Goal: Transaction & Acquisition: Book appointment/travel/reservation

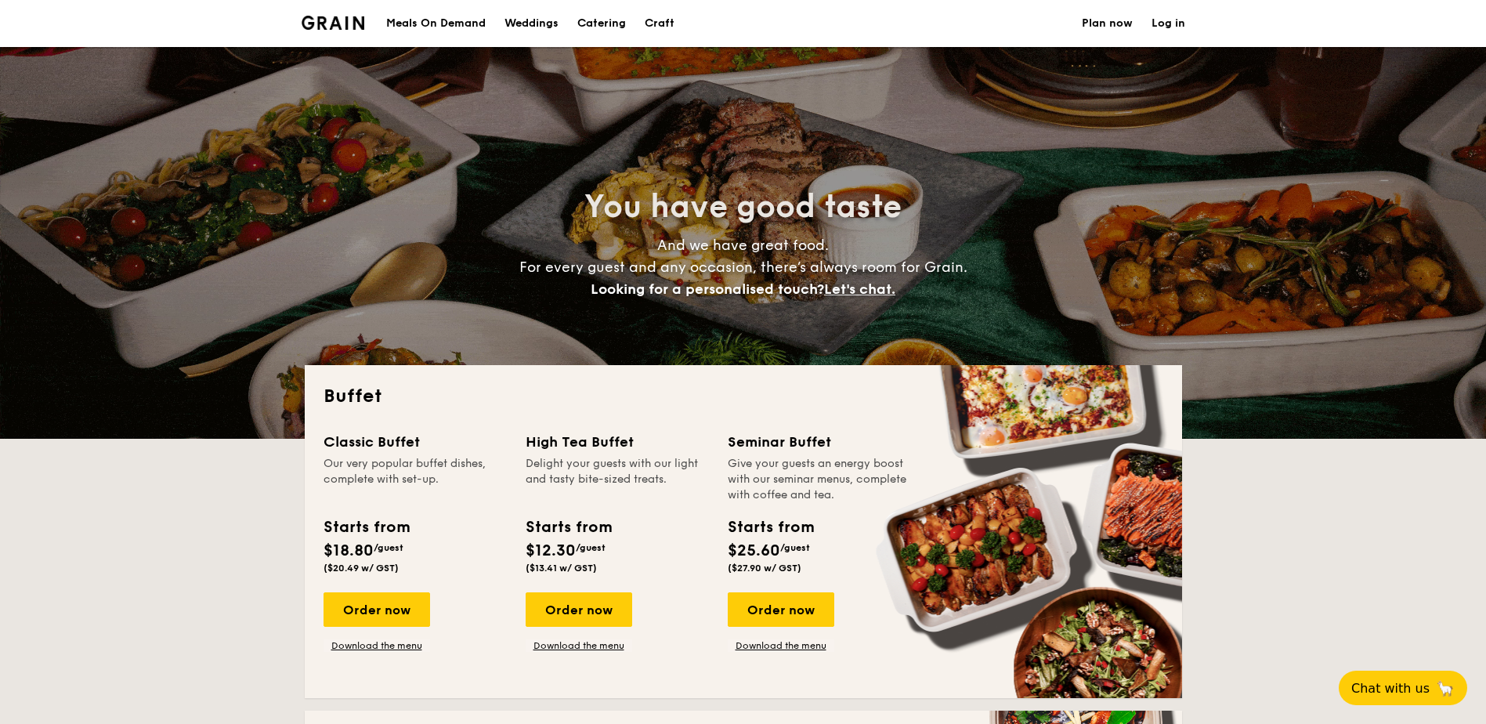
select select
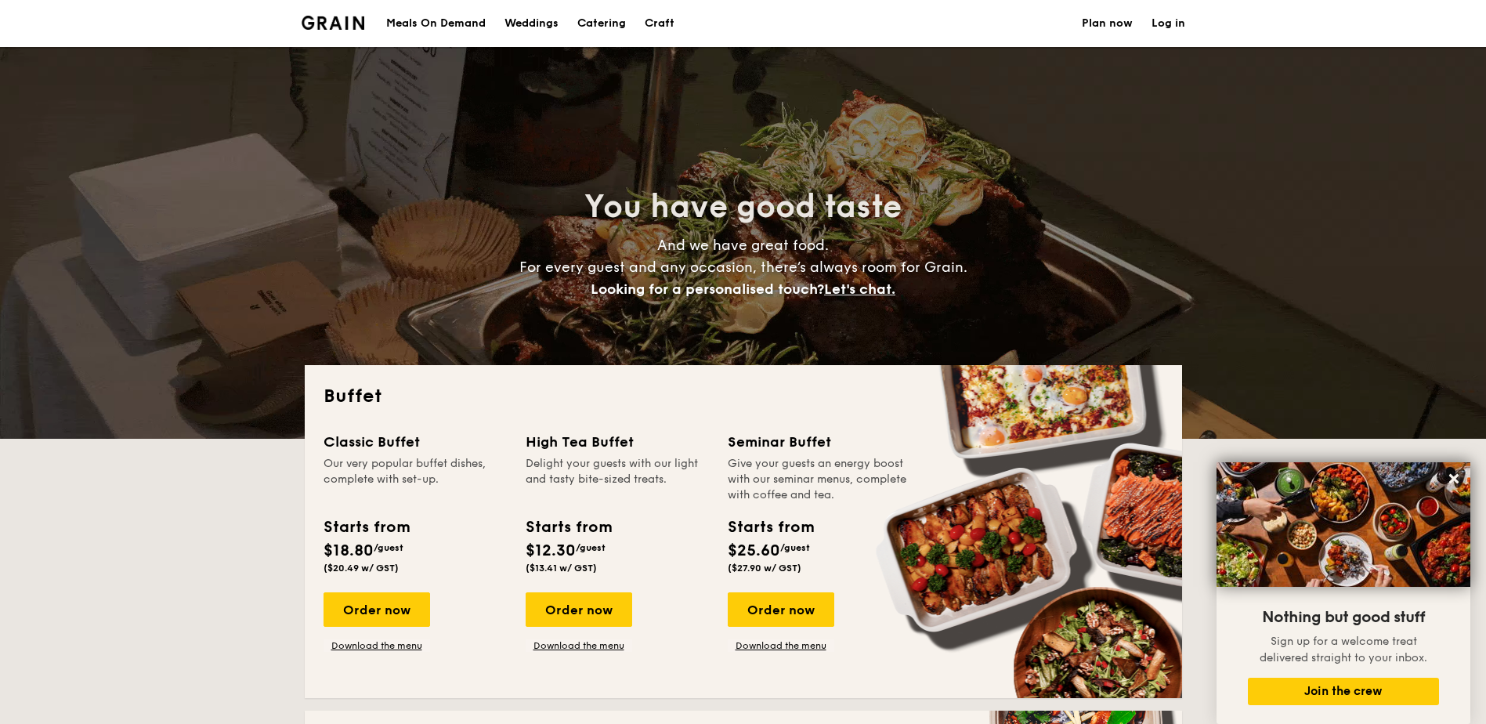
click at [427, 25] on div "Meals On Demand" at bounding box center [436, 23] width 100 height 47
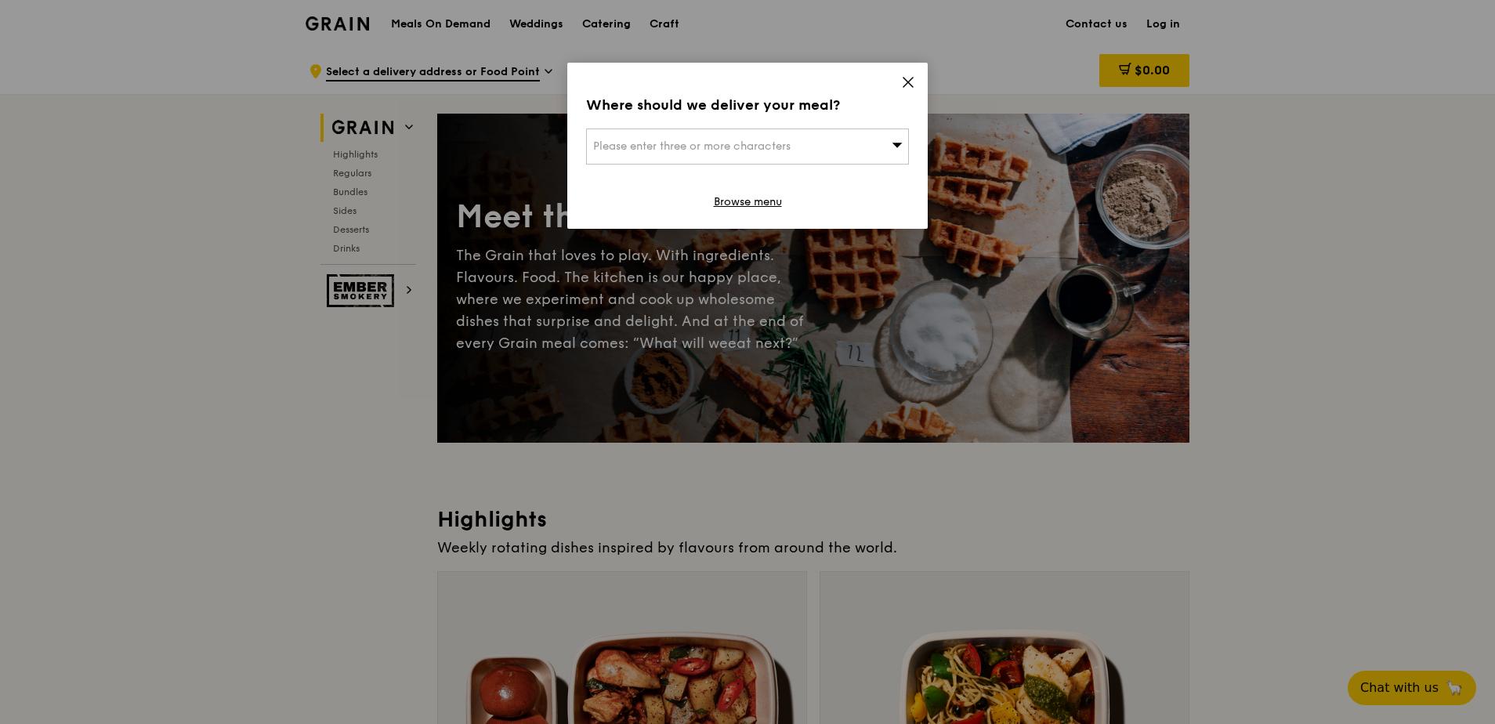
click at [741, 142] on span "Please enter three or more characters" at bounding box center [691, 145] width 197 height 13
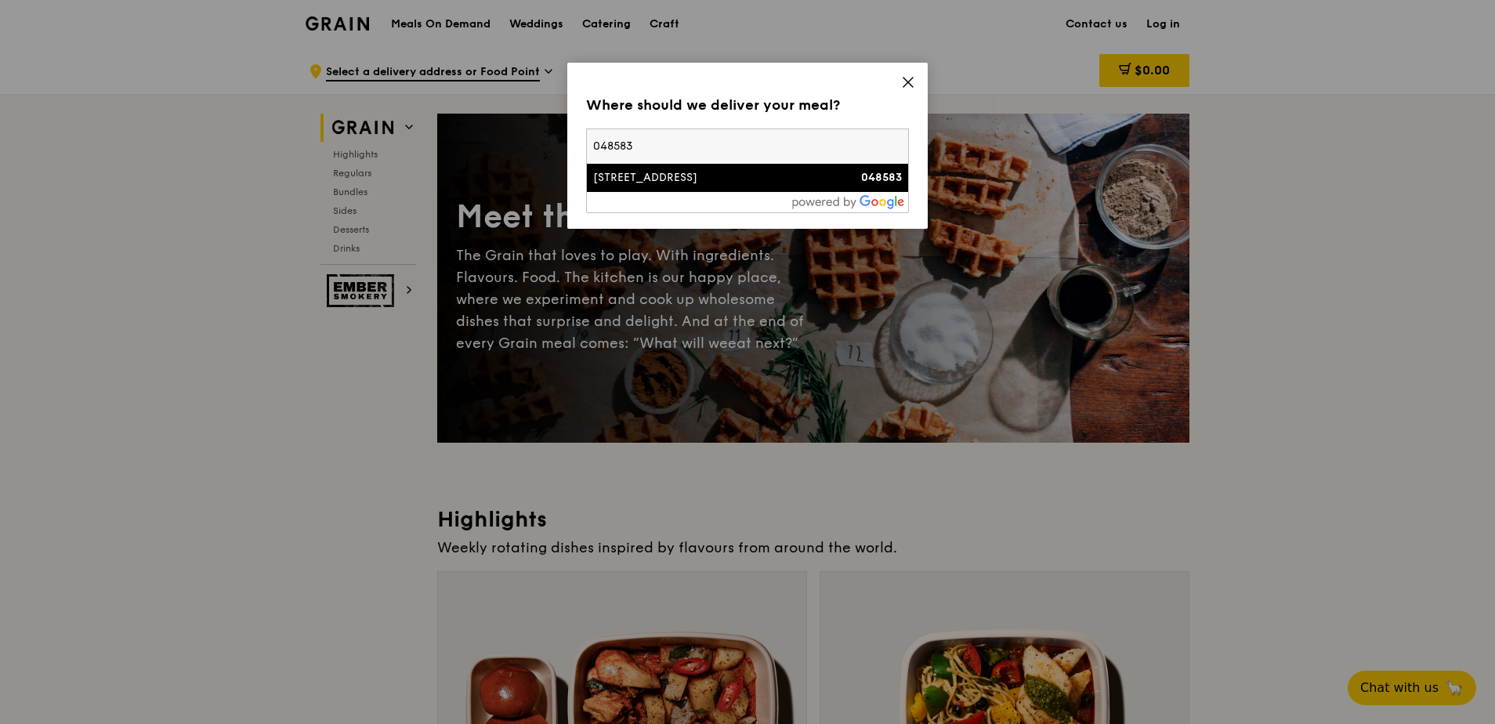
type input "048583"
click at [637, 172] on div "1 Raffles Quay" at bounding box center [709, 178] width 232 height 16
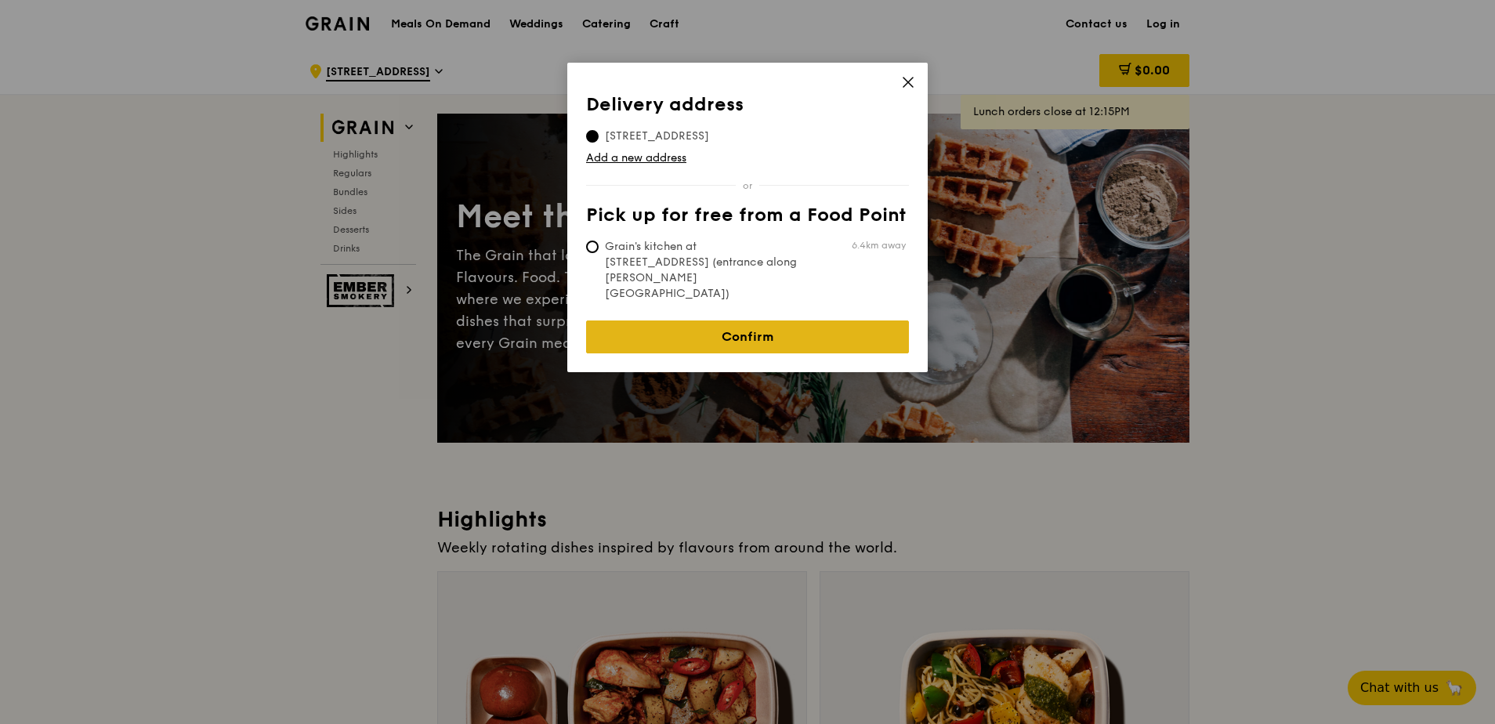
click at [741, 320] on link "Confirm" at bounding box center [747, 336] width 323 height 33
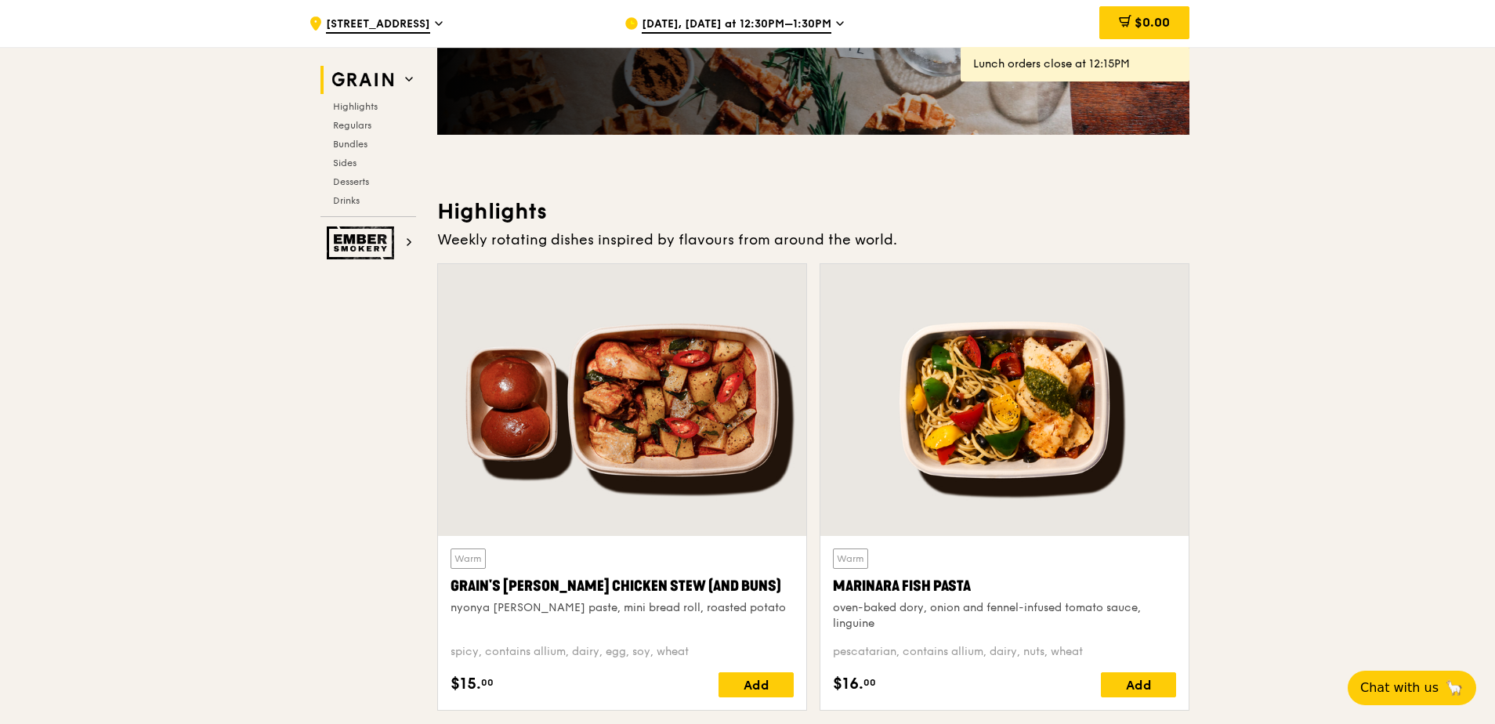
scroll to position [392, 0]
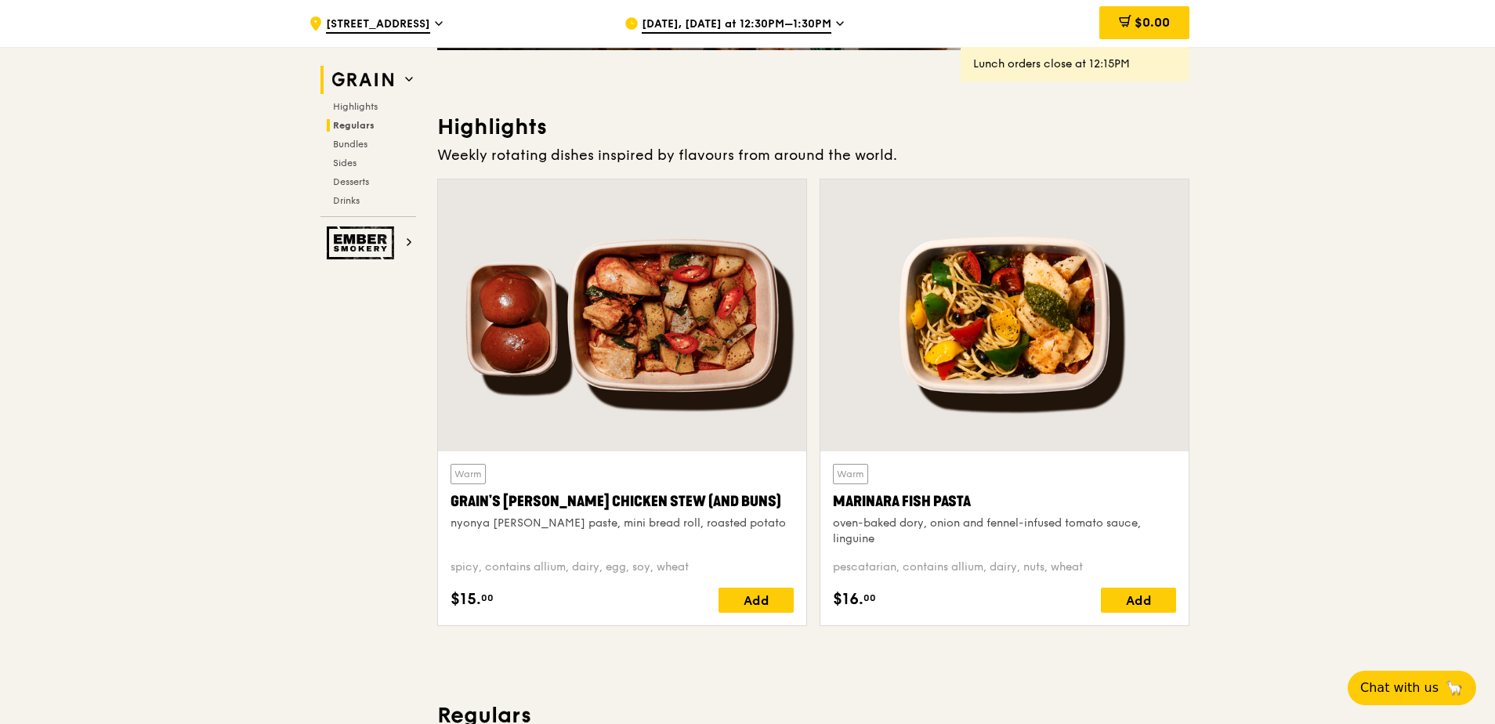
click at [350, 120] on span "Regulars" at bounding box center [354, 125] width 42 height 11
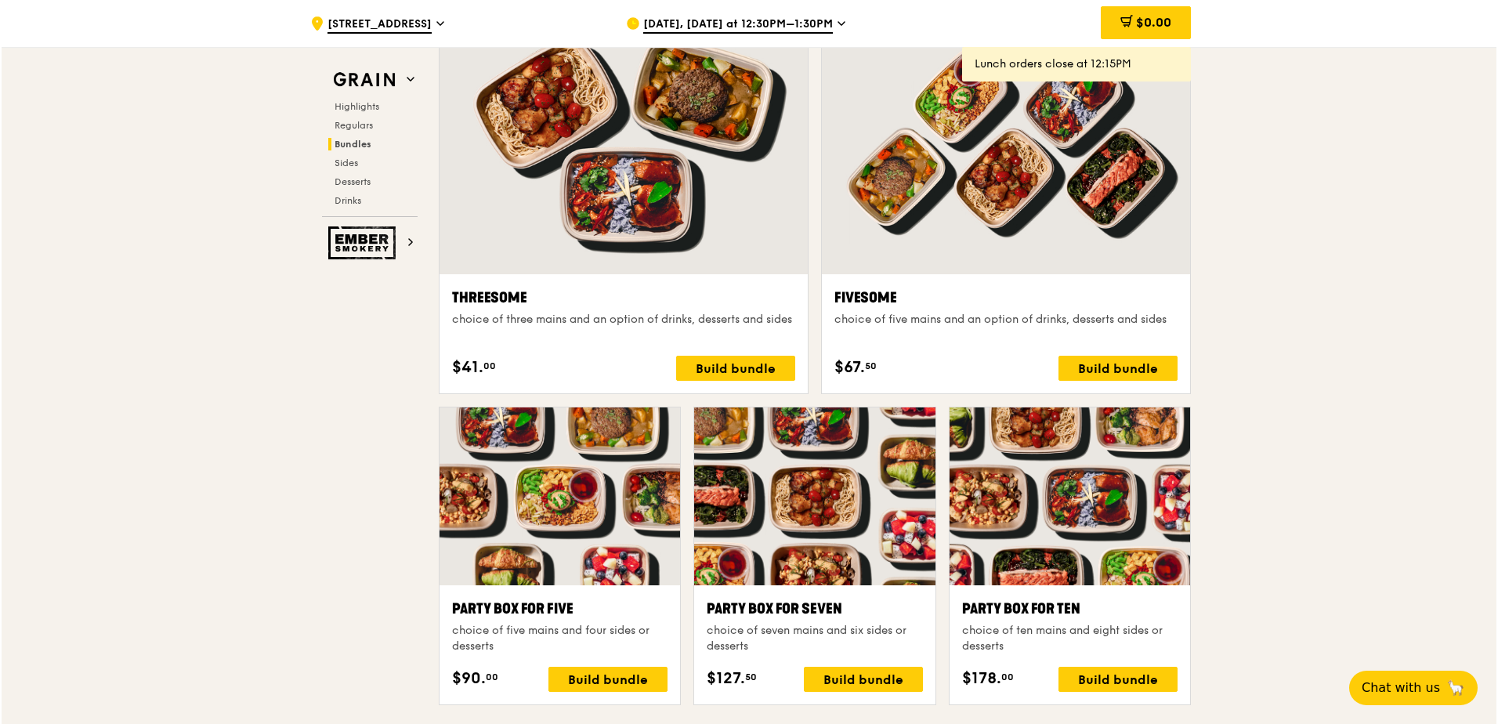
scroll to position [2832, 0]
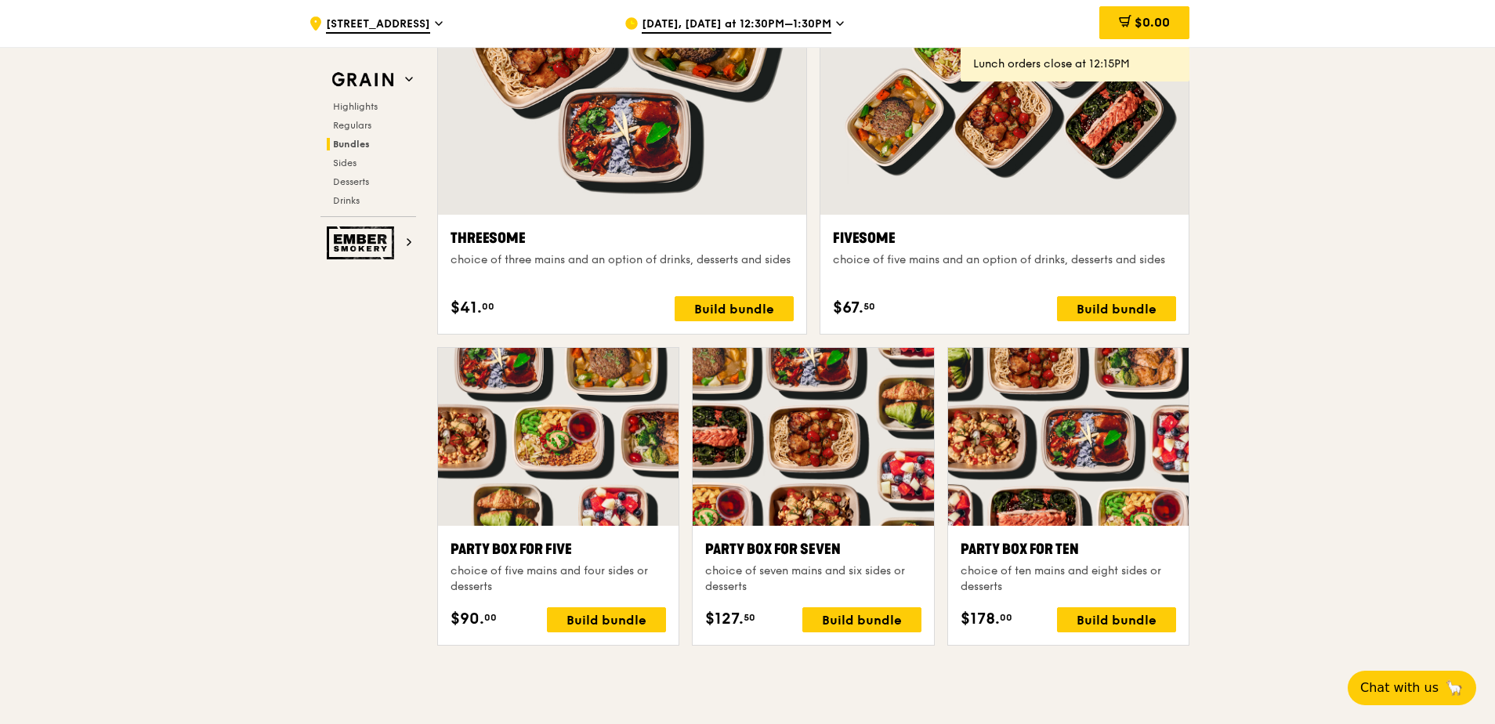
click at [1089, 558] on div "Party Box for Ten" at bounding box center [1068, 549] width 215 height 22
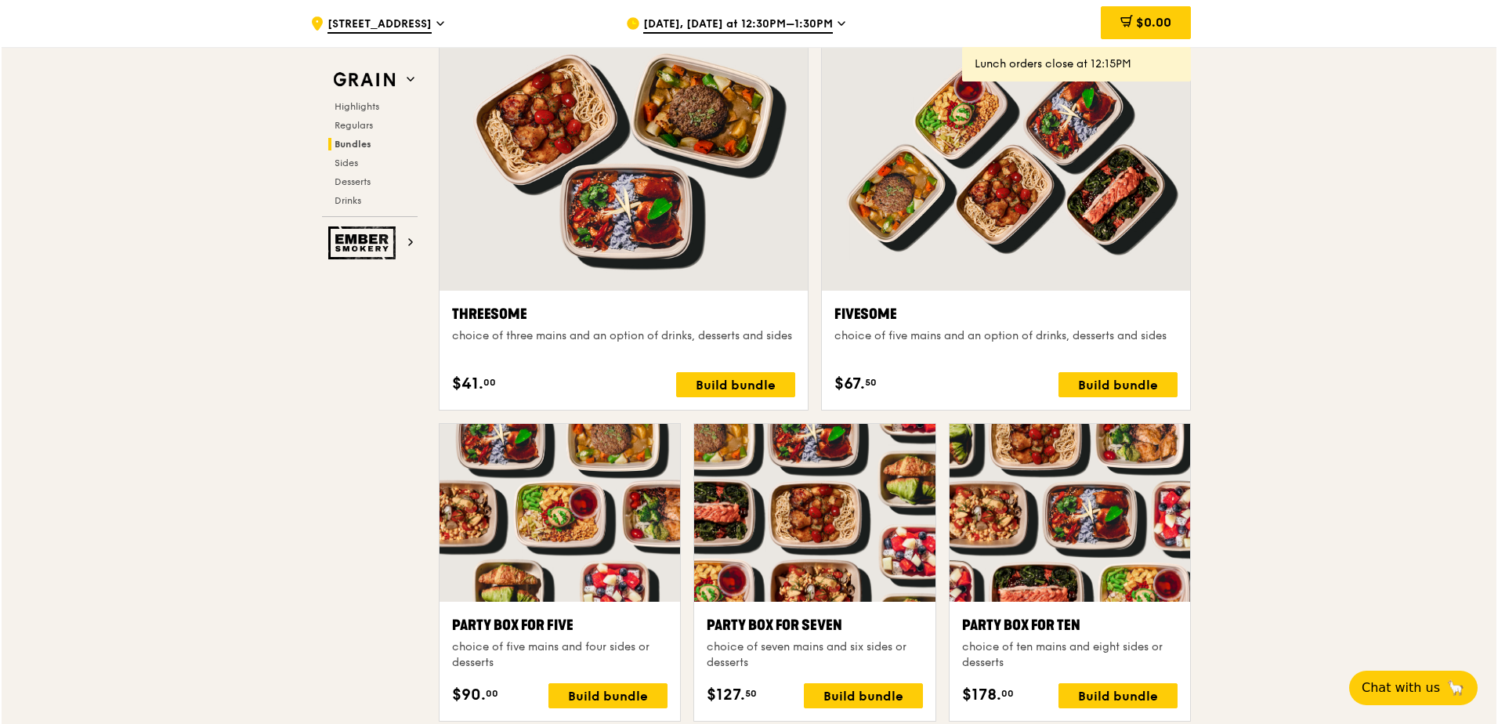
scroll to position [3067, 0]
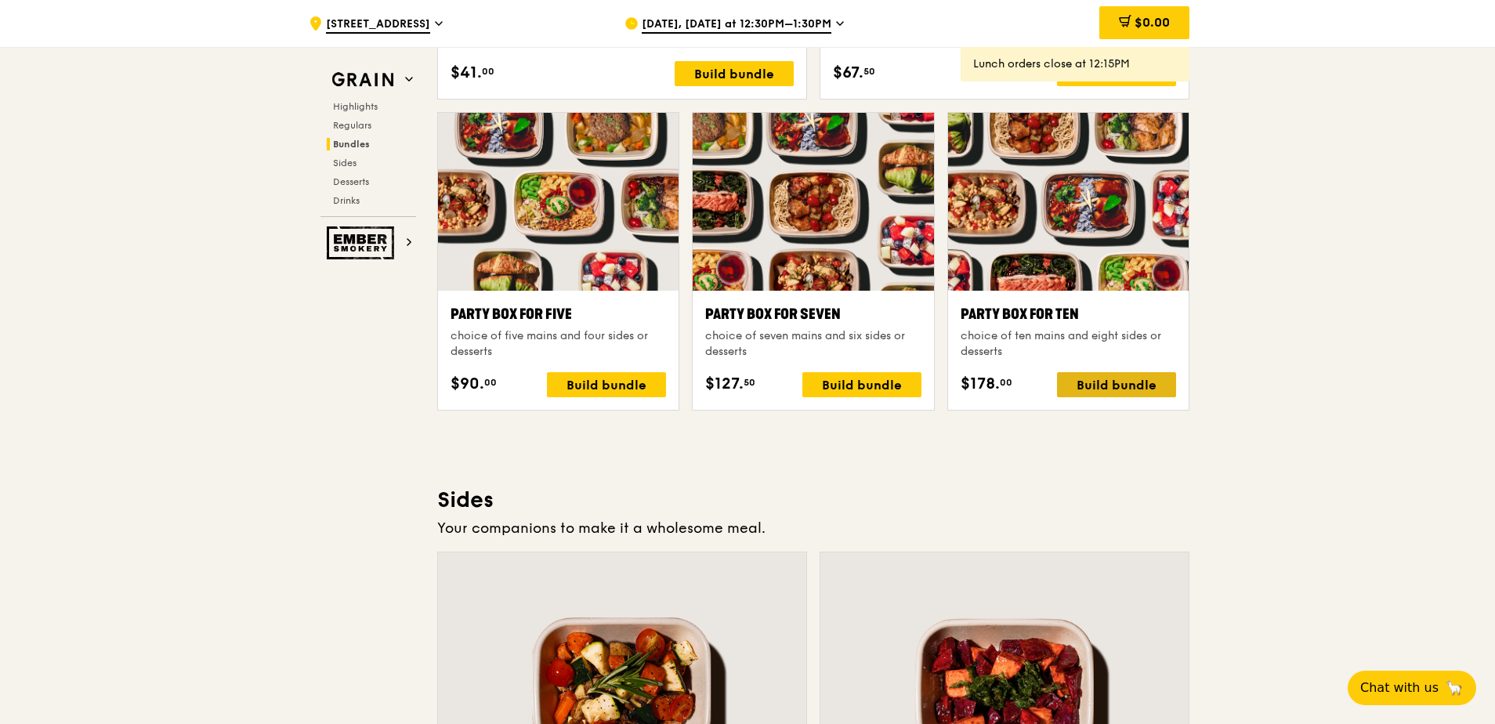
click at [1098, 385] on div "Build bundle" at bounding box center [1116, 384] width 119 height 25
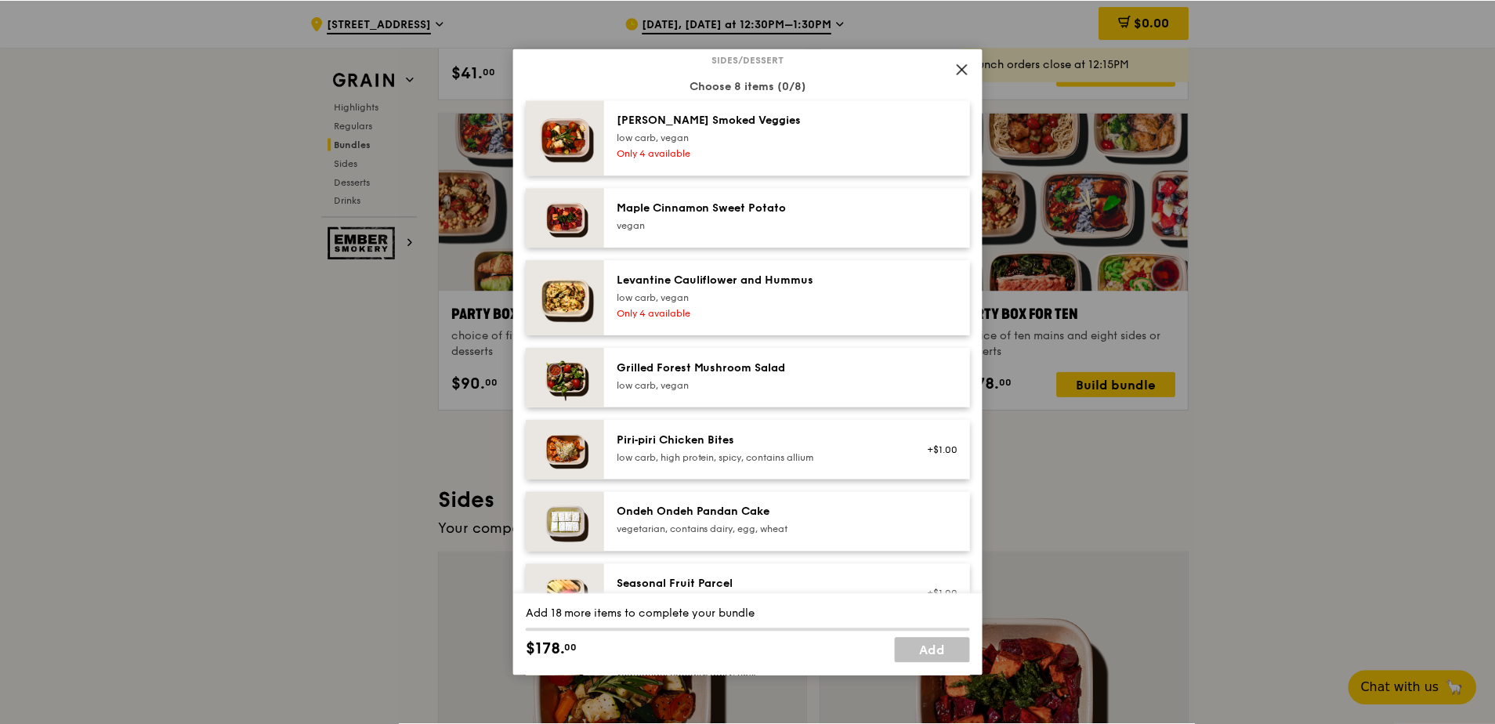
scroll to position [862, 0]
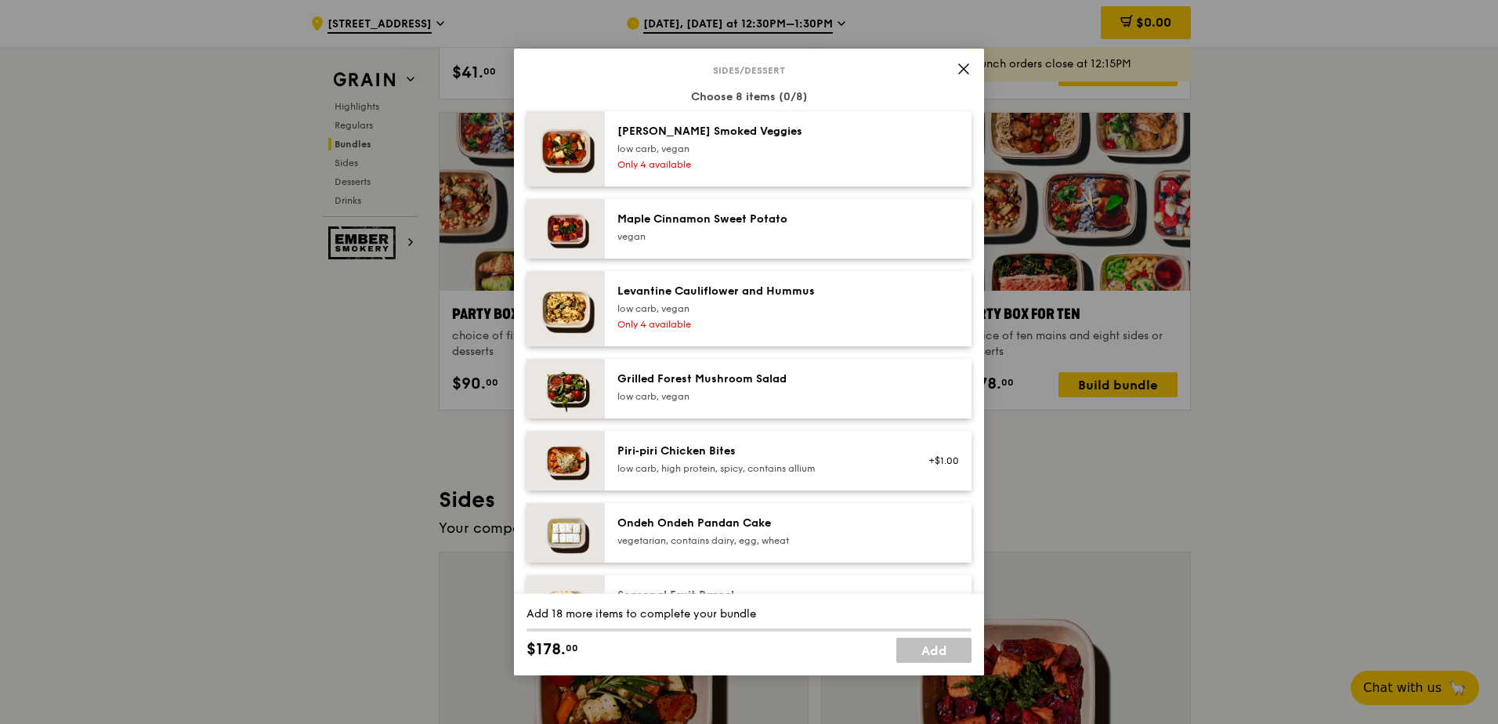
click at [969, 67] on icon at bounding box center [964, 69] width 14 height 14
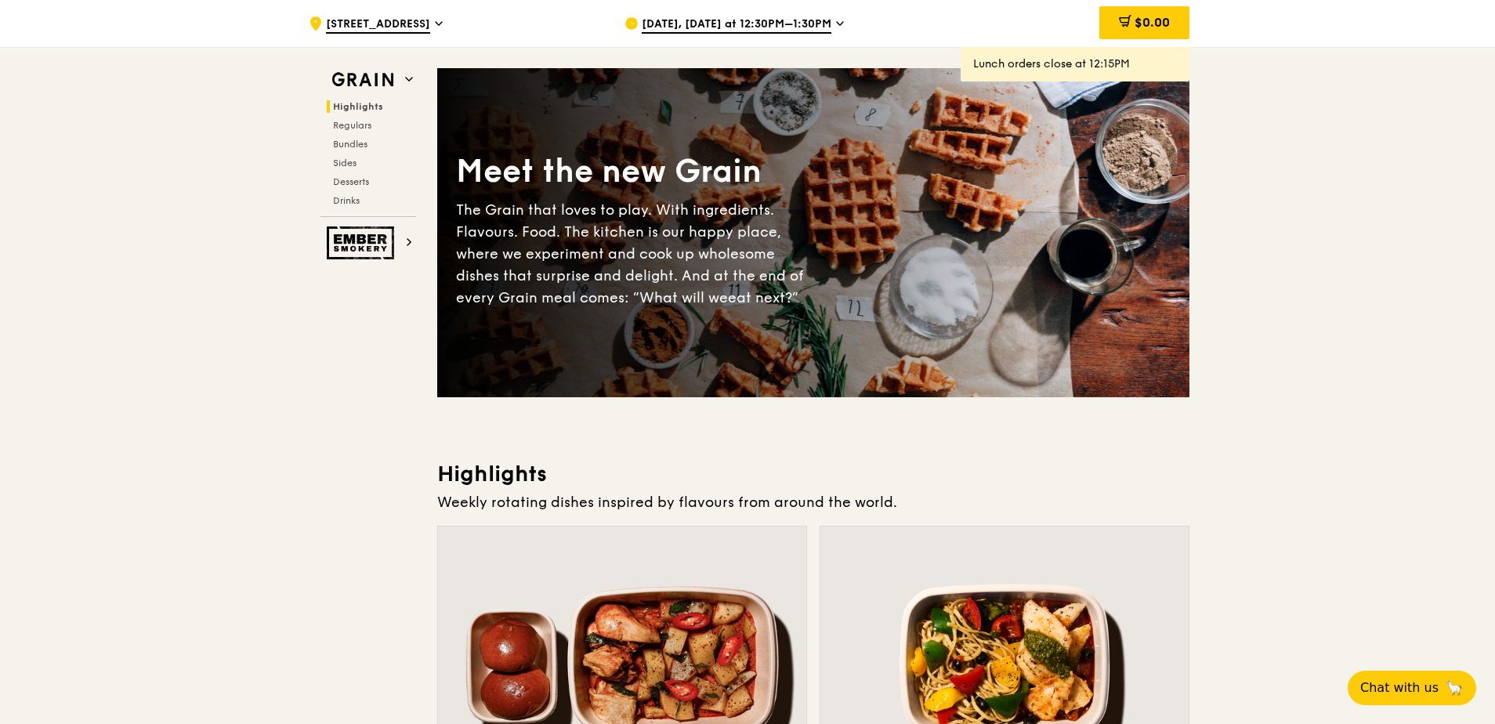
scroll to position [0, 0]
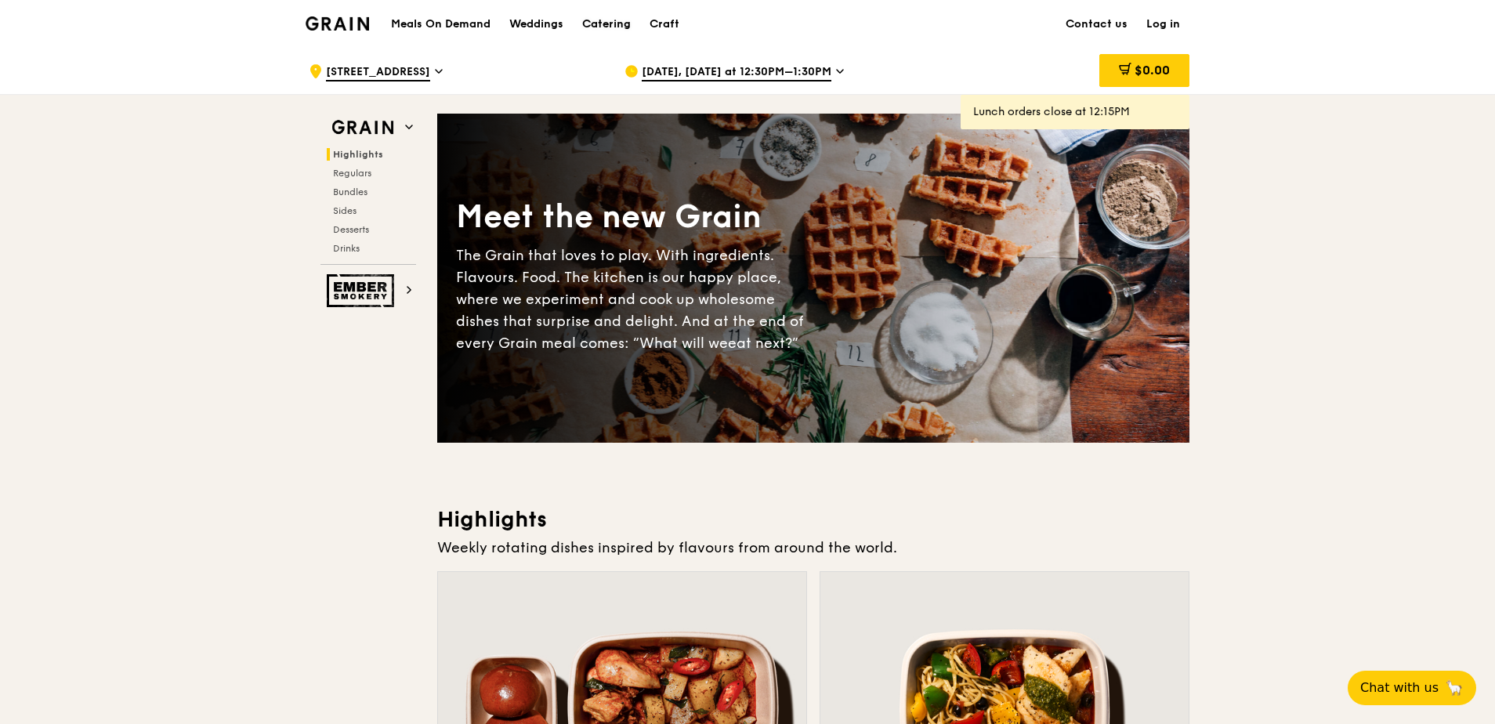
click at [606, 23] on div "Catering" at bounding box center [606, 24] width 49 height 47
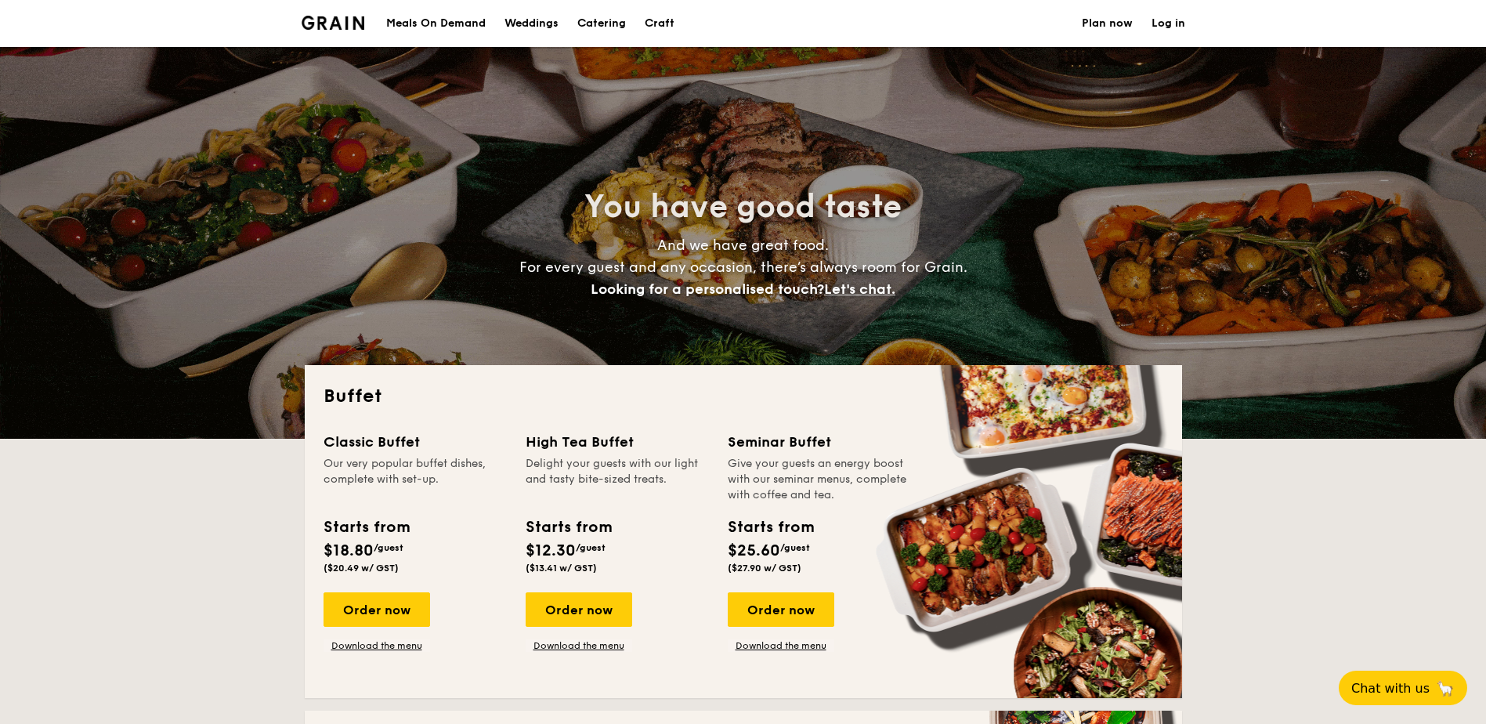
select select
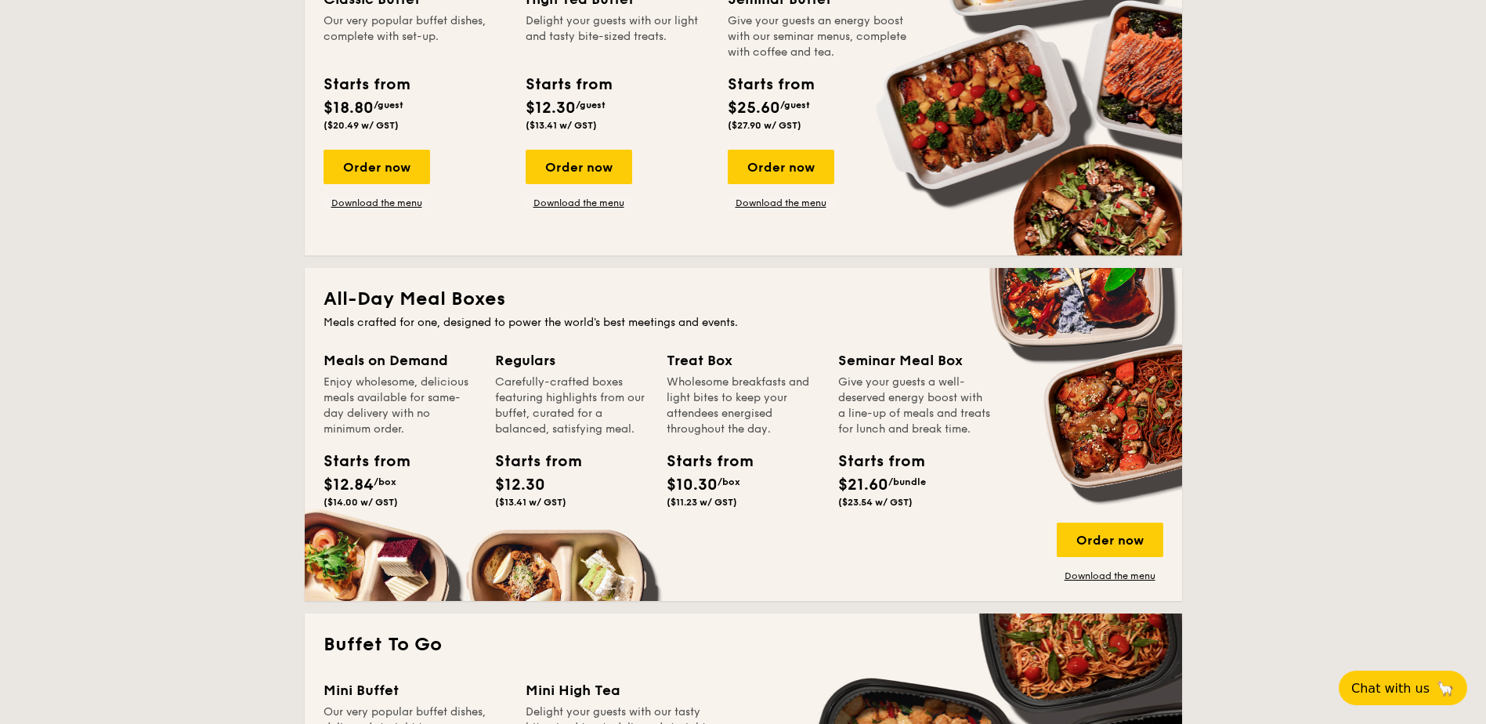
scroll to position [470, 0]
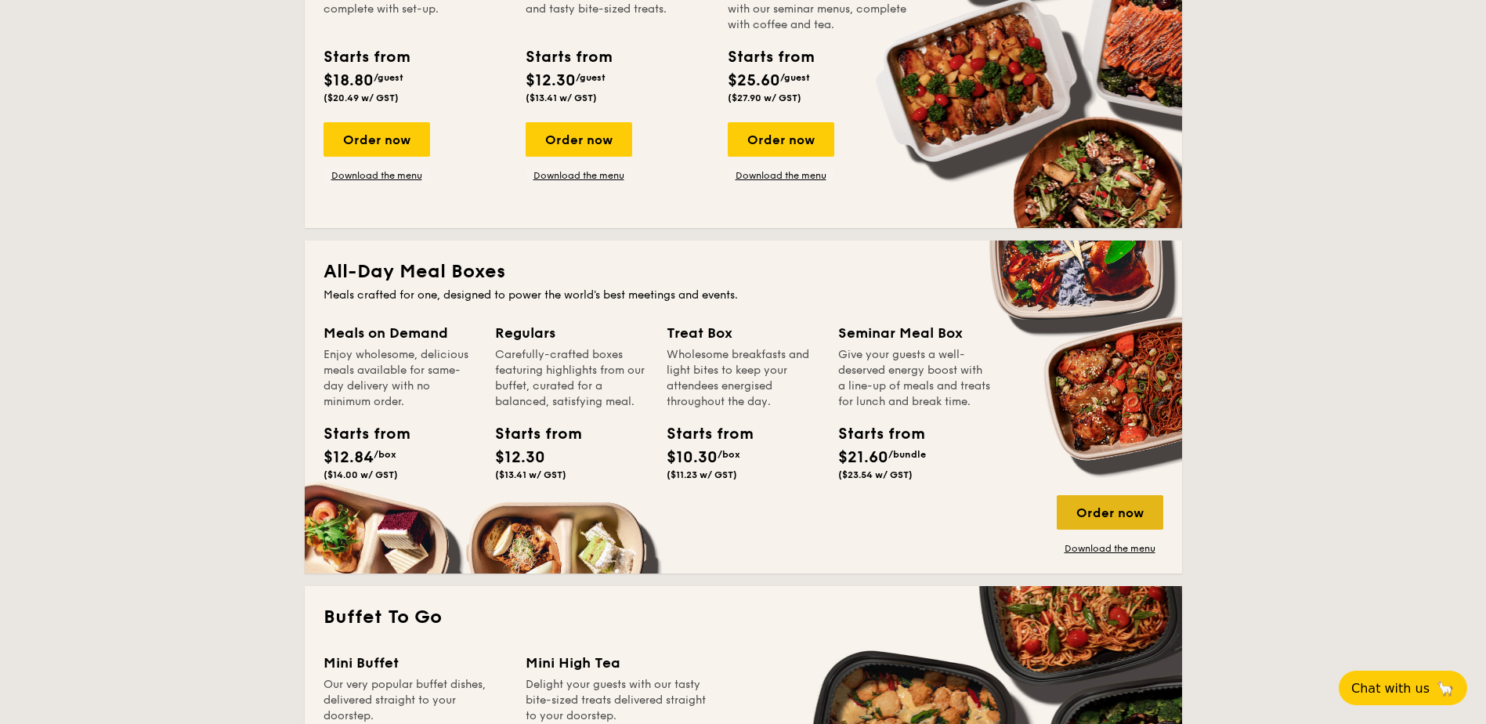
click at [1094, 511] on div "Order now" at bounding box center [1110, 512] width 107 height 34
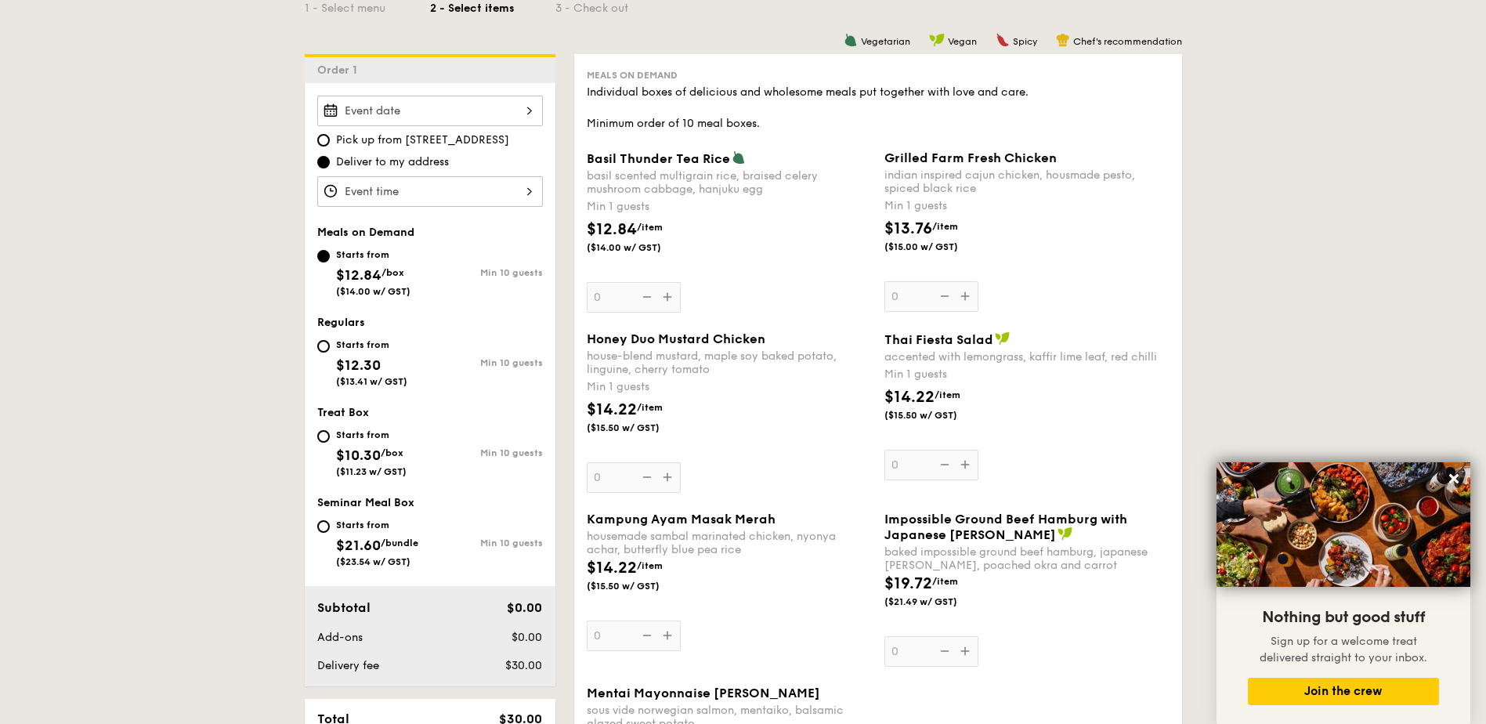
scroll to position [548, 0]
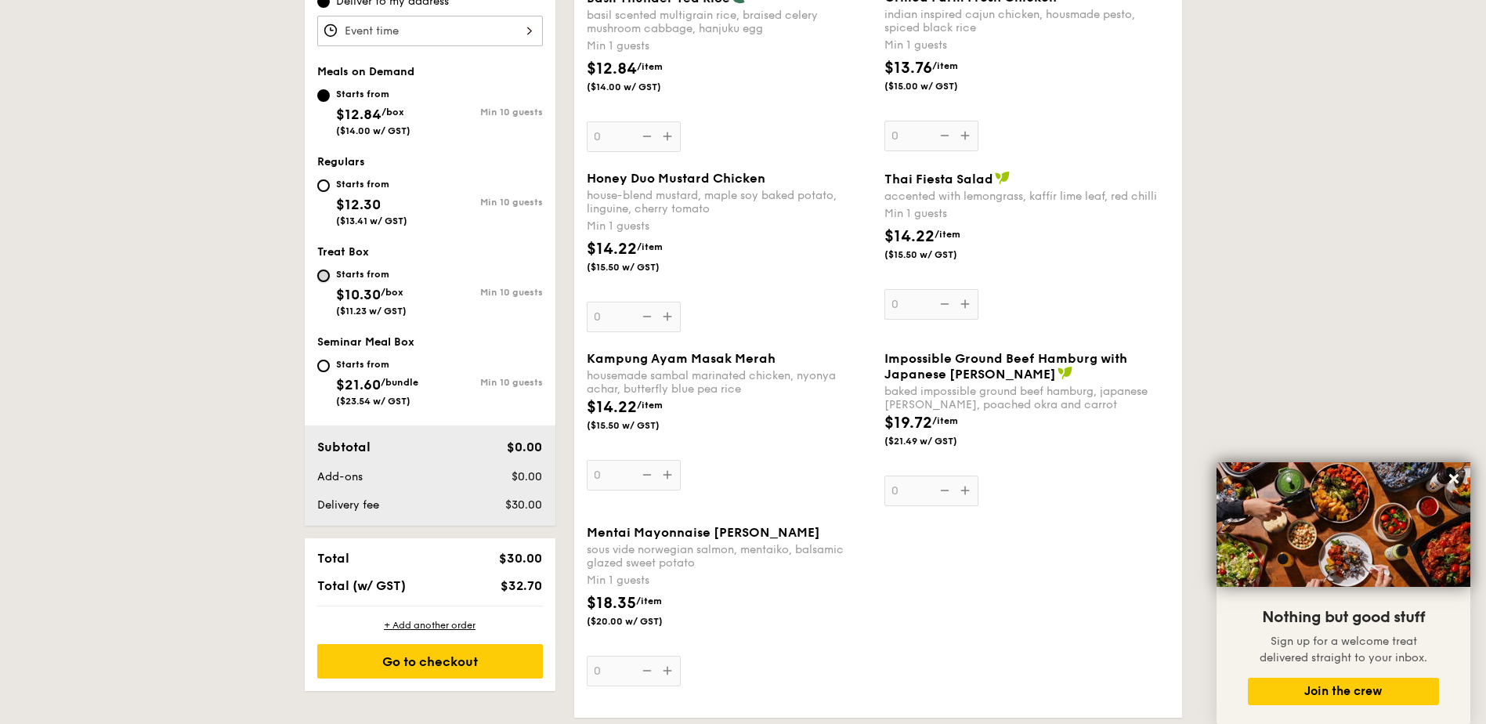
click at [319, 277] on input "Starts from $10.30 /box ($11.23 w/ GST) Min 10 guests" at bounding box center [323, 276] width 13 height 13
radio input "true"
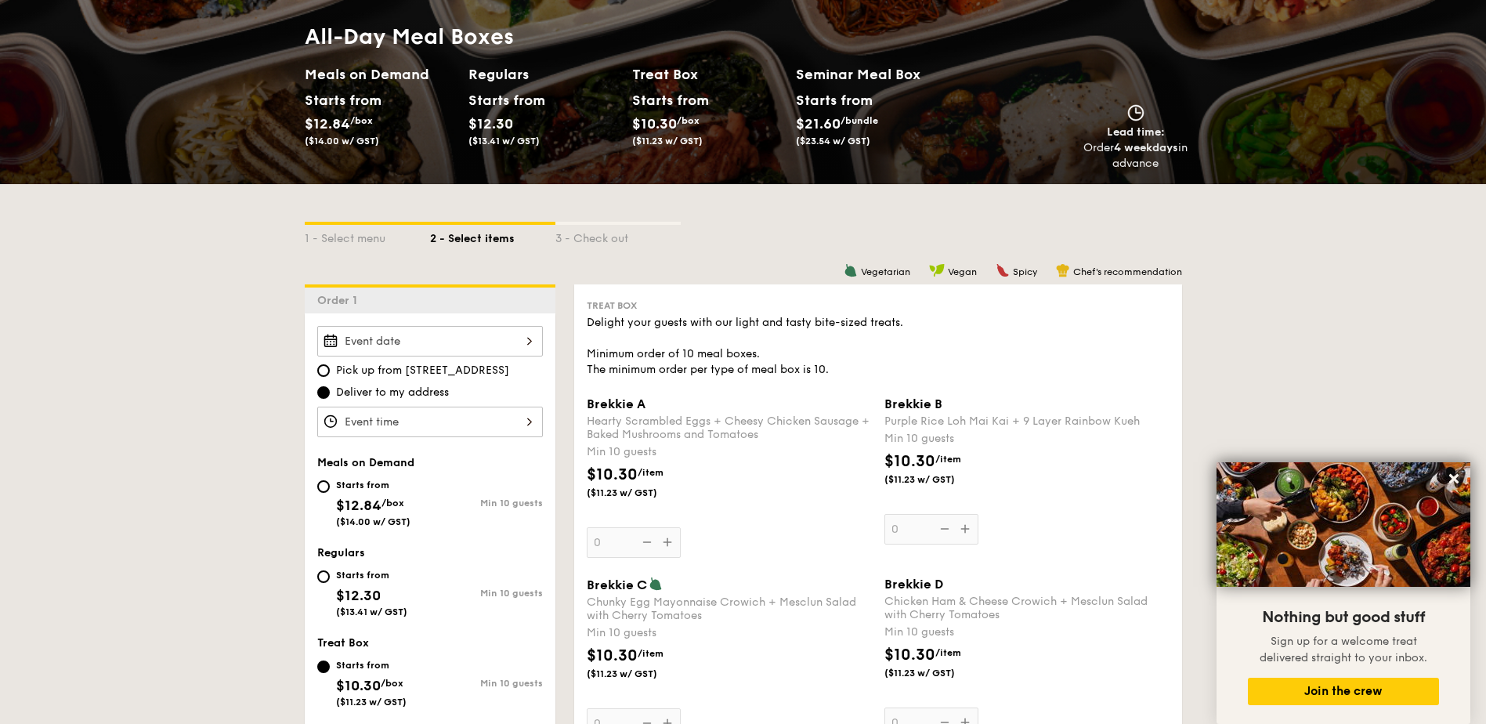
scroll to position [0, 0]
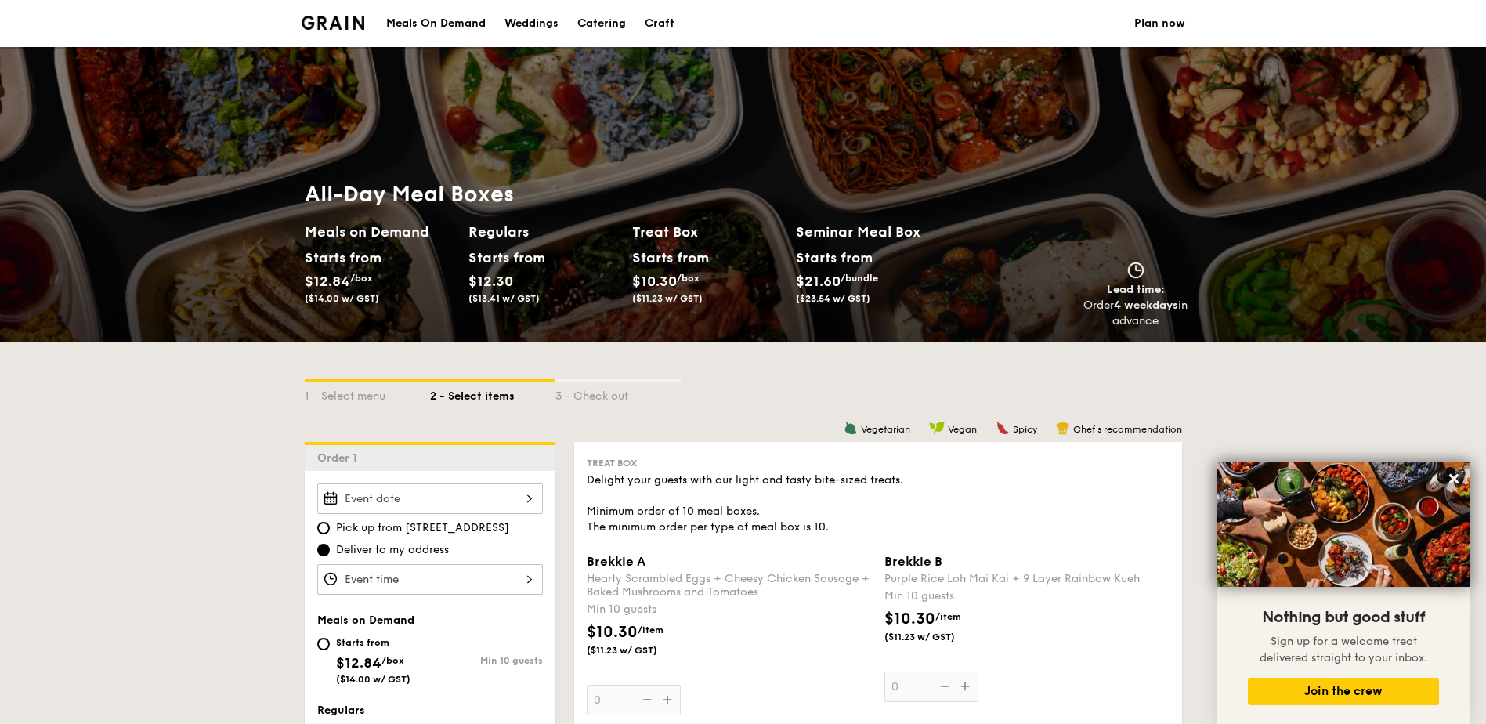
click at [338, 24] on img at bounding box center [333, 23] width 63 height 14
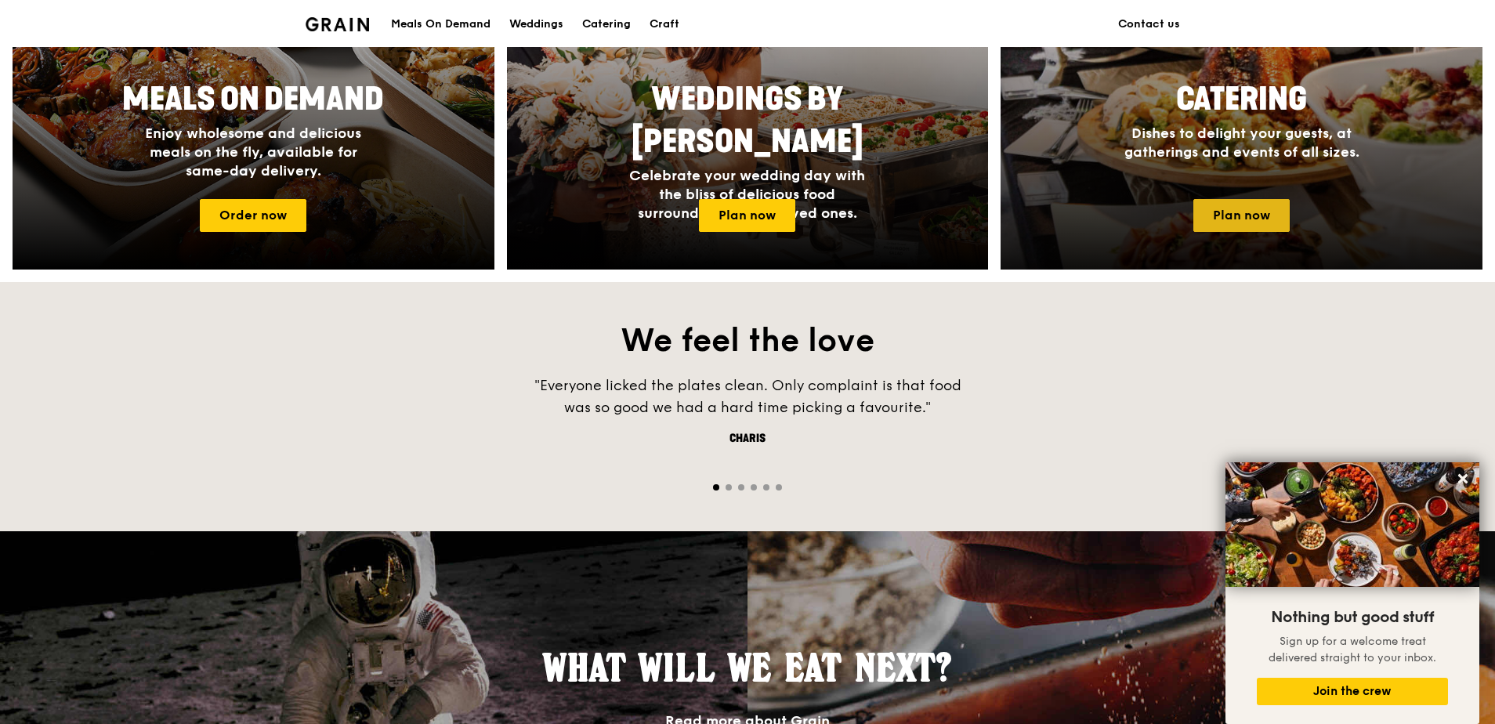
click at [1263, 215] on link "Plan now" at bounding box center [1241, 215] width 96 height 33
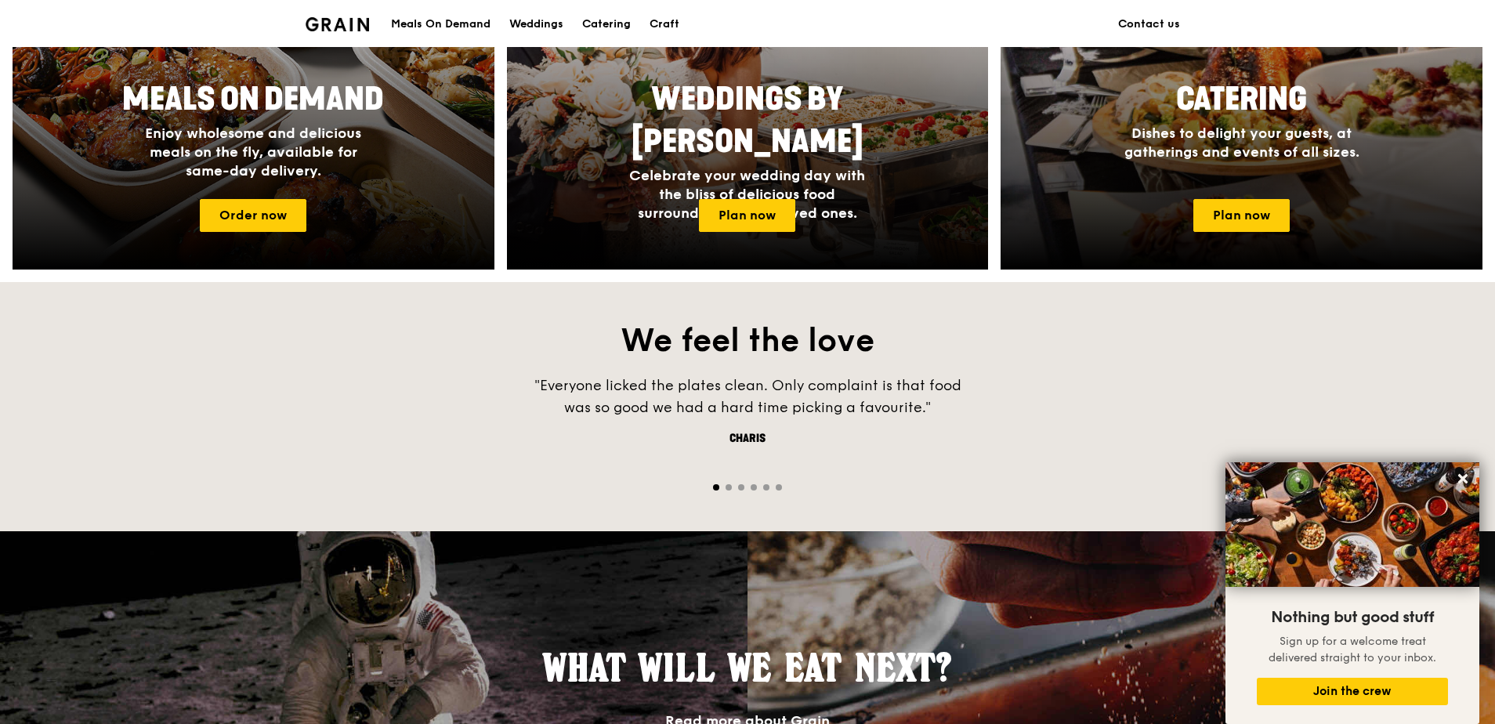
scroll to position [922, 0]
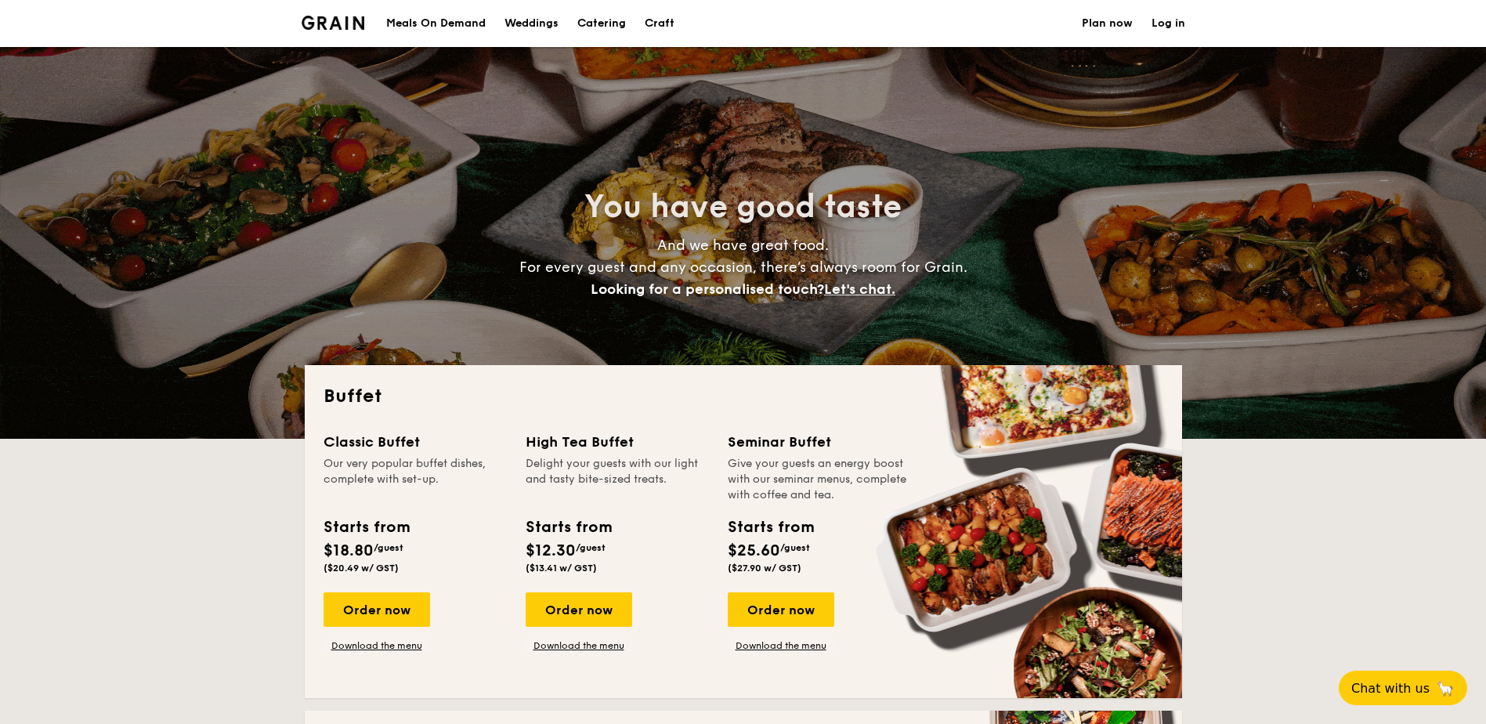
select select
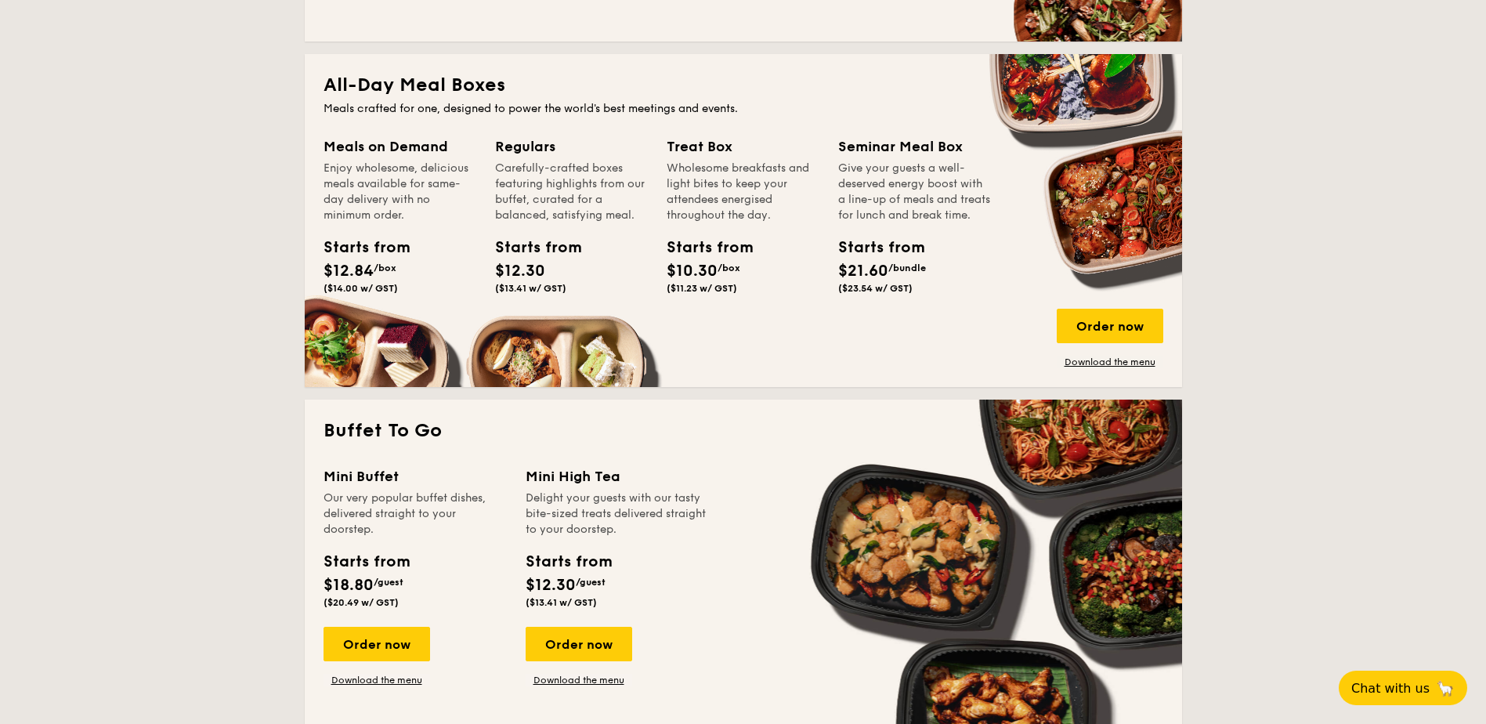
scroll to position [627, 0]
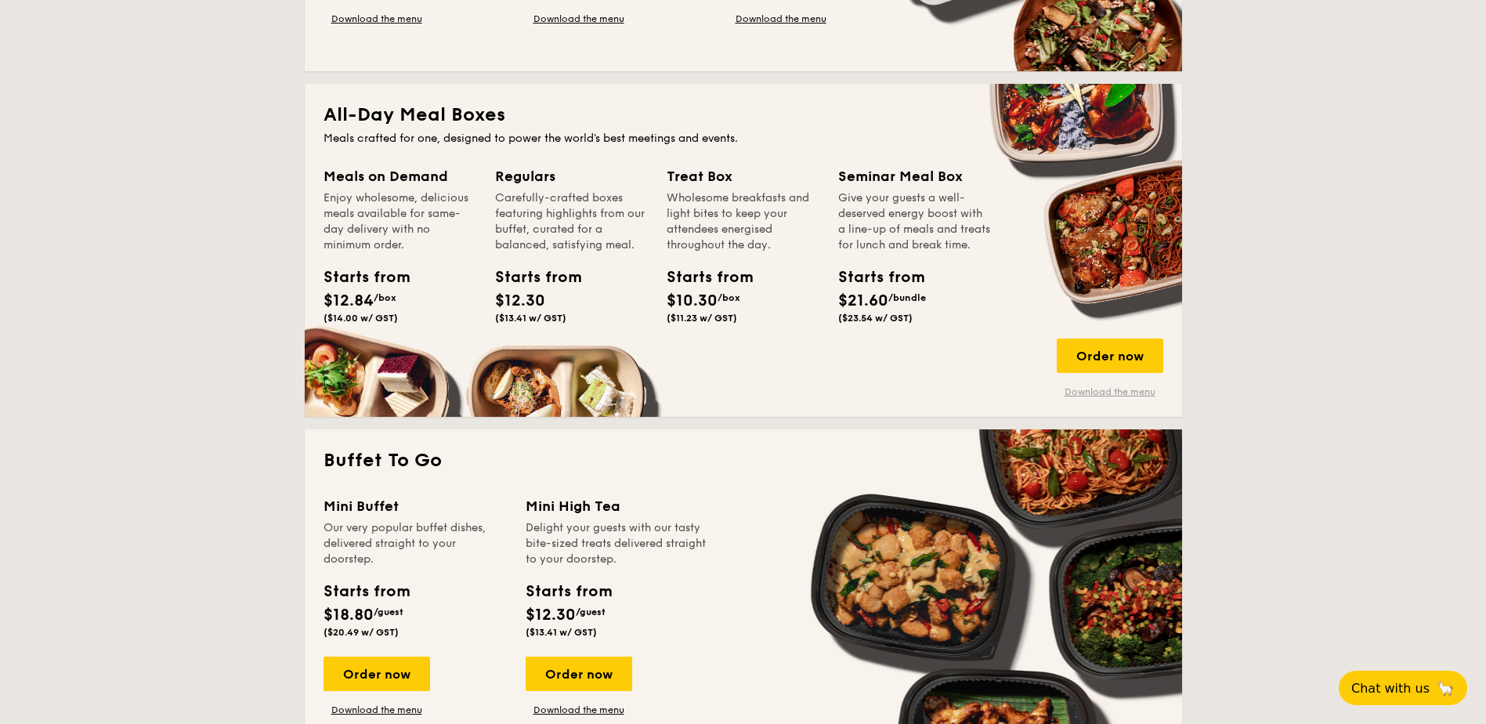
click at [1099, 392] on link "Download the menu" at bounding box center [1110, 391] width 107 height 13
